Goal: Navigation & Orientation: Find specific page/section

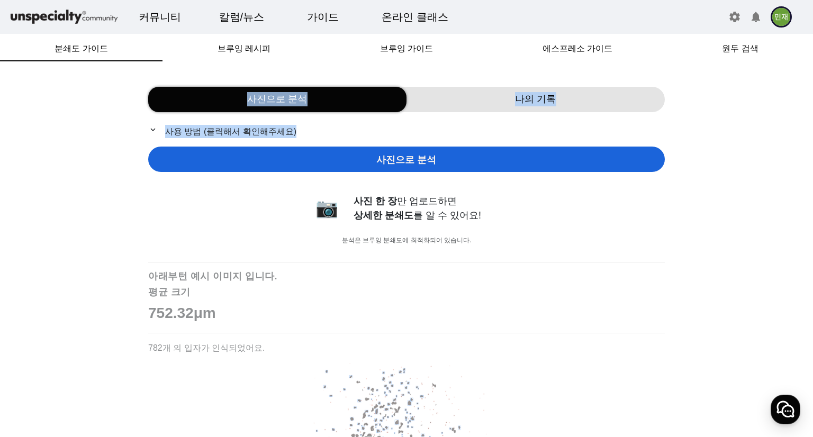
drag, startPoint x: 48, startPoint y: 155, endPoint x: 73, endPoint y: 33, distance: 124.2
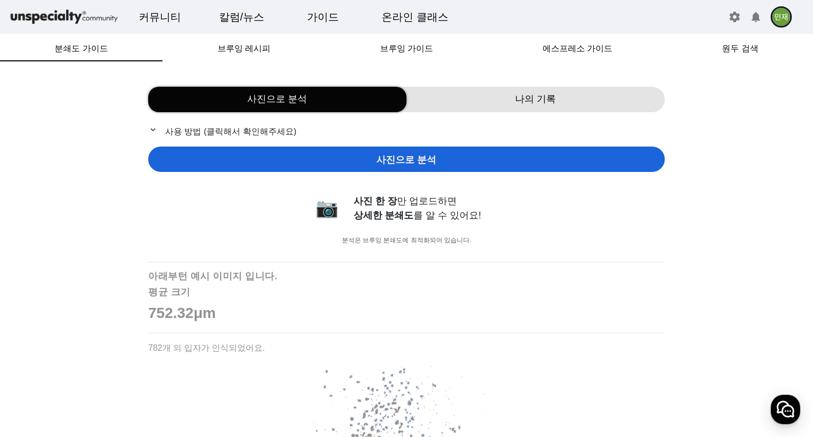
click at [265, 55] on span "브루잉 레시피" at bounding box center [243, 48] width 53 height 25
